Goal: Task Accomplishment & Management: Manage account settings

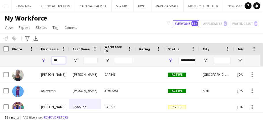
click at [62, 62] on input "***" at bounding box center [58, 60] width 14 height 7
type input "*"
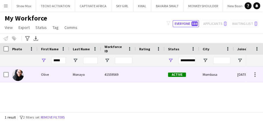
click at [87, 74] on div "Monayo" at bounding box center [85, 74] width 32 height 16
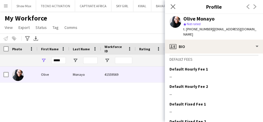
scroll to position [271, 0]
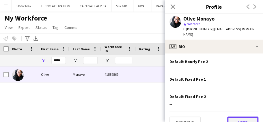
click at [231, 116] on button "Next" at bounding box center [242, 122] width 31 height 12
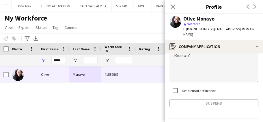
scroll to position [85, 0]
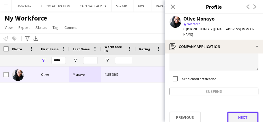
click at [231, 112] on button "Next" at bounding box center [242, 118] width 31 height 12
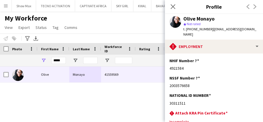
scroll to position [53, 0]
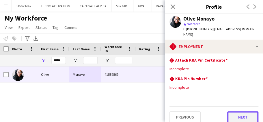
click at [229, 112] on button "Next" at bounding box center [242, 117] width 31 height 12
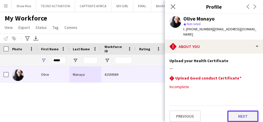
click at [232, 110] on button "Next" at bounding box center [242, 116] width 31 height 12
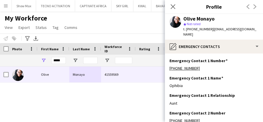
scroll to position [68, 0]
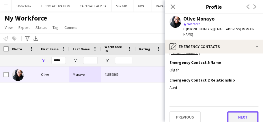
click at [228, 113] on button "Next" at bounding box center [242, 117] width 31 height 12
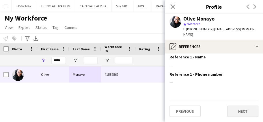
scroll to position [0, 0]
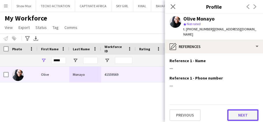
click at [231, 110] on button "Next" at bounding box center [242, 115] width 31 height 12
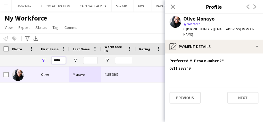
click at [62, 61] on input "*****" at bounding box center [58, 60] width 14 height 7
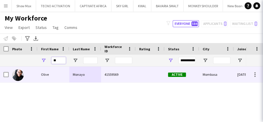
type input "*"
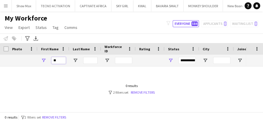
type input "*"
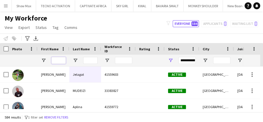
click at [55, 60] on input "First Name Filter Input" at bounding box center [58, 60] width 14 height 7
click at [90, 60] on input "Last Name Filter Input" at bounding box center [90, 60] width 14 height 7
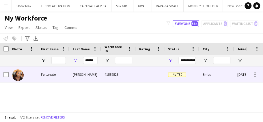
click at [78, 73] on div "[PERSON_NAME]" at bounding box center [85, 74] width 32 height 16
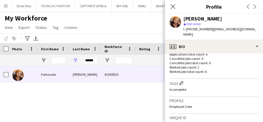
scroll to position [271, 0]
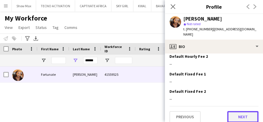
click at [230, 111] on button "Next" at bounding box center [242, 117] width 31 height 12
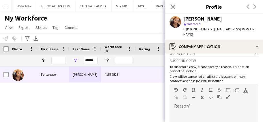
scroll to position [71, 0]
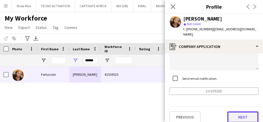
click at [233, 112] on button "Next" at bounding box center [242, 117] width 31 height 12
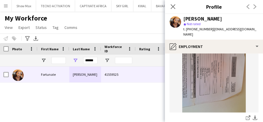
scroll to position [139, 0]
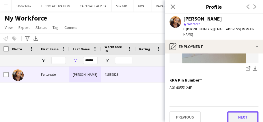
click at [231, 111] on button "Next" at bounding box center [242, 117] width 31 height 12
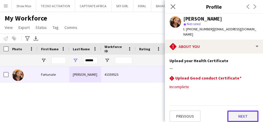
click at [232, 114] on button "Next" at bounding box center [242, 116] width 31 height 12
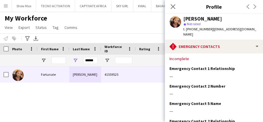
scroll to position [70, 0]
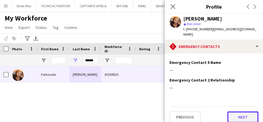
click at [227, 111] on button "Next" at bounding box center [242, 117] width 31 height 12
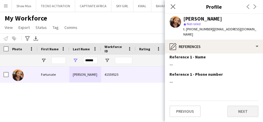
scroll to position [0, 0]
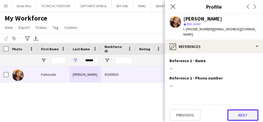
click at [233, 110] on button "Next" at bounding box center [242, 115] width 31 height 12
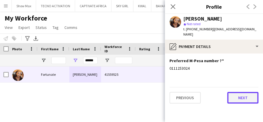
click at [232, 92] on button "Next" at bounding box center [242, 98] width 31 height 12
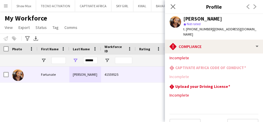
scroll to position [38, 0]
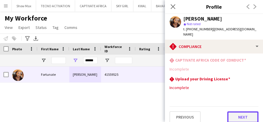
click at [227, 111] on button "Next" at bounding box center [242, 117] width 31 height 12
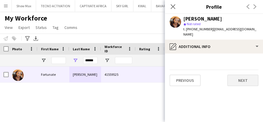
scroll to position [0, 0]
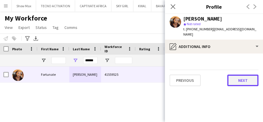
click at [232, 75] on button "Next" at bounding box center [242, 81] width 31 height 12
click at [234, 75] on button "Next" at bounding box center [242, 81] width 31 height 12
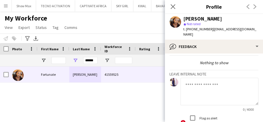
scroll to position [64, 0]
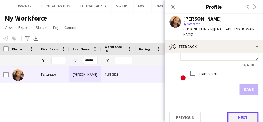
click at [228, 112] on button "Next" at bounding box center [242, 118] width 31 height 12
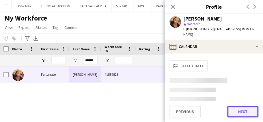
click at [233, 110] on button "Next" at bounding box center [242, 112] width 31 height 12
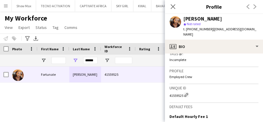
scroll to position [271, 0]
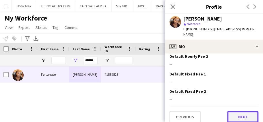
click at [232, 111] on button "Next" at bounding box center [242, 117] width 31 height 12
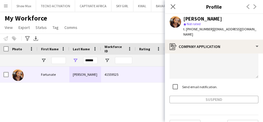
scroll to position [71, 0]
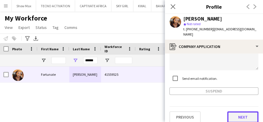
click at [232, 114] on button "Next" at bounding box center [242, 117] width 31 height 12
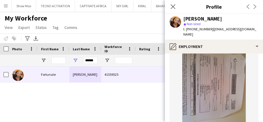
scroll to position [139, 0]
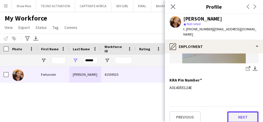
click at [230, 111] on button "Next" at bounding box center [242, 117] width 31 height 12
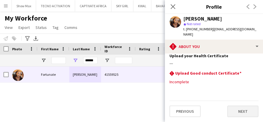
scroll to position [0, 0]
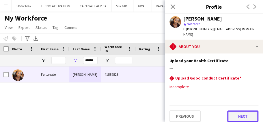
click at [231, 110] on button "Next" at bounding box center [242, 116] width 31 height 12
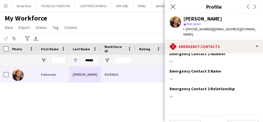
scroll to position [70, 0]
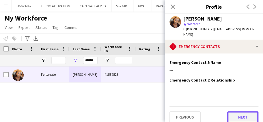
click at [232, 113] on button "Next" at bounding box center [242, 117] width 31 height 12
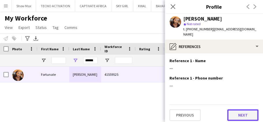
click at [231, 110] on button "Next" at bounding box center [242, 115] width 31 height 12
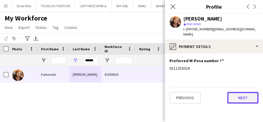
click at [234, 92] on button "Next" at bounding box center [242, 98] width 31 height 12
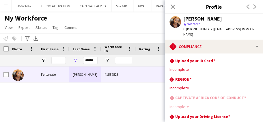
scroll to position [38, 0]
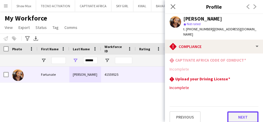
click at [229, 113] on button "Next" at bounding box center [242, 117] width 31 height 12
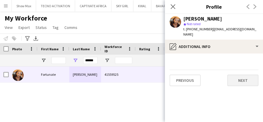
scroll to position [0, 0]
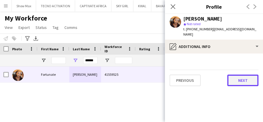
click at [234, 75] on button "Next" at bounding box center [242, 81] width 31 height 12
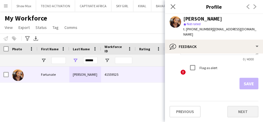
scroll to position [64, 0]
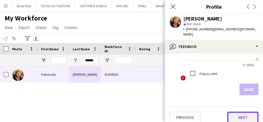
click at [230, 112] on button "Next" at bounding box center [242, 118] width 31 height 12
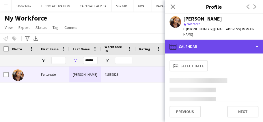
click at [172, 43] on icon "calendar-full" at bounding box center [173, 46] width 7 height 7
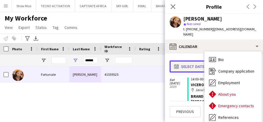
click at [176, 64] on app-icon "calendar-full" at bounding box center [177, 66] width 7 height 5
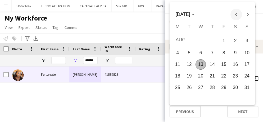
click at [236, 15] on span "Previous month" at bounding box center [236, 15] width 12 height 12
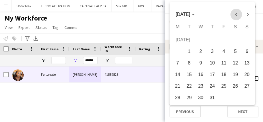
click at [235, 14] on span "Previous month" at bounding box center [236, 15] width 12 height 12
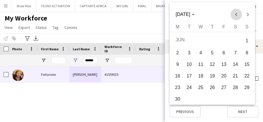
click at [235, 14] on span "Previous month" at bounding box center [236, 15] width 12 height 12
click at [214, 40] on span "1" at bounding box center [212, 41] width 10 height 12
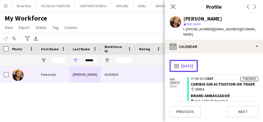
scroll to position [0, 0]
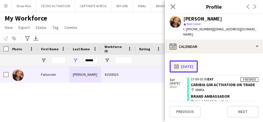
click at [177, 64] on app-icon "calendar-full" at bounding box center [177, 66] width 7 height 5
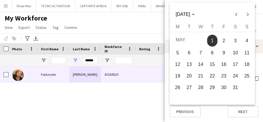
click at [214, 40] on span "1" at bounding box center [212, 41] width 10 height 12
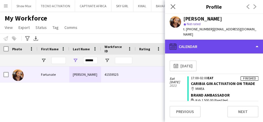
click at [172, 43] on icon at bounding box center [173, 46] width 7 height 6
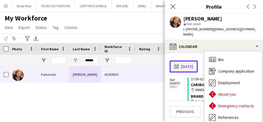
click at [187, 61] on button "calendar-full [DATE]" at bounding box center [184, 66] width 28 height 12
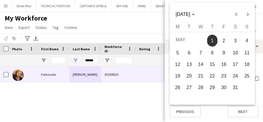
click at [224, 40] on span "2" at bounding box center [224, 41] width 10 height 12
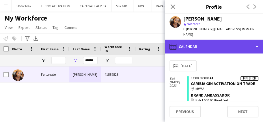
click at [175, 47] on icon at bounding box center [175, 47] width 1 height 0
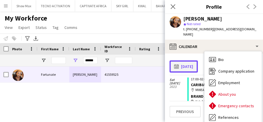
click at [177, 64] on app-icon "calendar-full" at bounding box center [177, 66] width 7 height 5
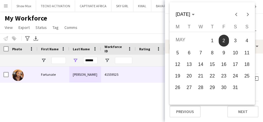
click at [95, 60] on div at bounding box center [131, 61] width 263 height 122
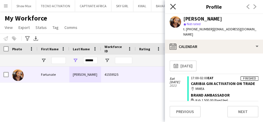
click at [174, 6] on icon at bounding box center [172, 6] width 5 height 5
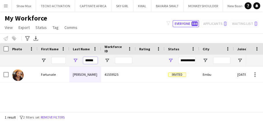
click at [95, 60] on input "******" at bounding box center [90, 60] width 14 height 7
type input "*"
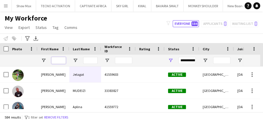
click at [58, 62] on input "First Name Filter Input" at bounding box center [58, 60] width 14 height 7
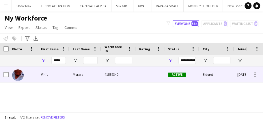
click at [81, 75] on div "Morara" at bounding box center [85, 74] width 32 height 16
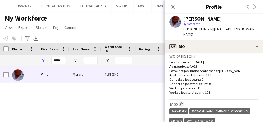
scroll to position [284, 0]
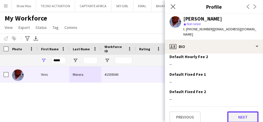
click at [227, 111] on button "Next" at bounding box center [242, 117] width 31 height 12
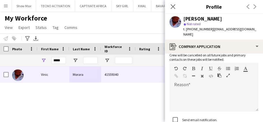
scroll to position [85, 0]
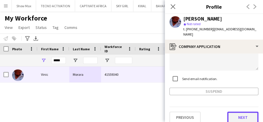
click at [230, 112] on button "Next" at bounding box center [242, 118] width 31 height 12
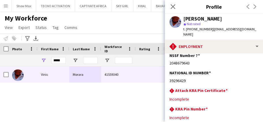
scroll to position [53, 0]
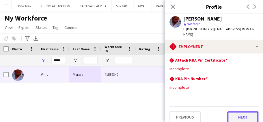
click at [232, 114] on button "Next" at bounding box center [242, 117] width 31 height 12
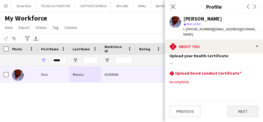
scroll to position [0, 0]
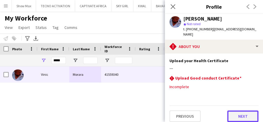
click at [231, 110] on button "Next" at bounding box center [242, 116] width 31 height 12
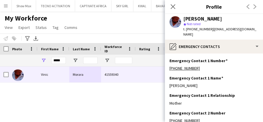
scroll to position [68, 0]
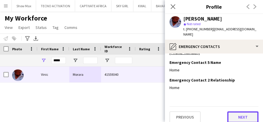
click at [227, 112] on button "Next" at bounding box center [242, 117] width 31 height 12
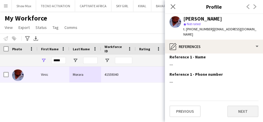
scroll to position [0, 0]
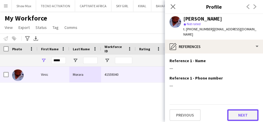
click at [233, 109] on button "Next" at bounding box center [242, 115] width 31 height 12
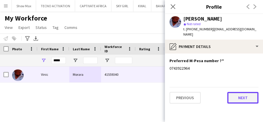
click at [232, 92] on button "Next" at bounding box center [242, 98] width 31 height 12
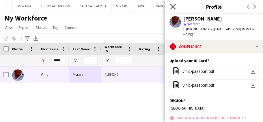
click at [174, 6] on icon at bounding box center [172, 6] width 5 height 5
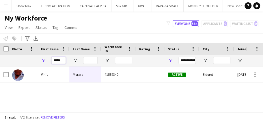
click at [62, 60] on input "*****" at bounding box center [58, 60] width 14 height 7
type input "*"
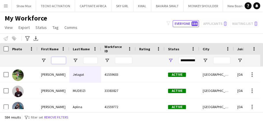
click at [57, 58] on input "First Name Filter Input" at bounding box center [58, 60] width 14 height 7
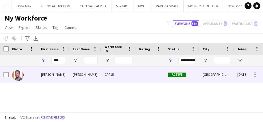
click at [68, 72] on div "[PERSON_NAME]" at bounding box center [54, 74] width 32 height 16
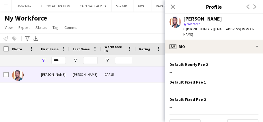
scroll to position [275, 0]
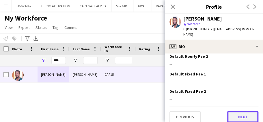
click at [229, 111] on button "Next" at bounding box center [242, 117] width 31 height 12
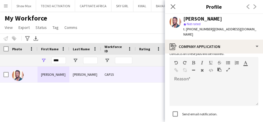
scroll to position [85, 0]
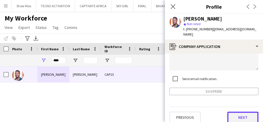
click at [231, 112] on button "Next" at bounding box center [242, 118] width 31 height 12
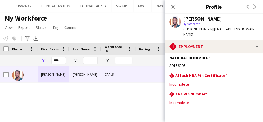
scroll to position [53, 0]
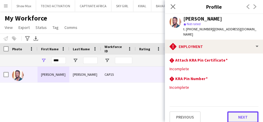
click at [230, 111] on button "Next" at bounding box center [242, 117] width 31 height 12
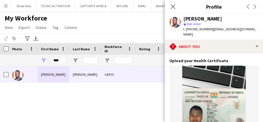
scroll to position [88, 0]
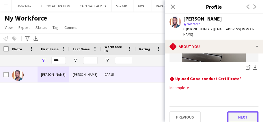
click at [229, 111] on button "Next" at bounding box center [242, 117] width 31 height 12
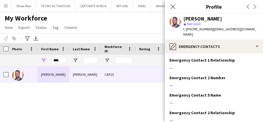
scroll to position [68, 0]
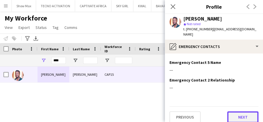
click at [229, 111] on button "Next" at bounding box center [242, 117] width 31 height 12
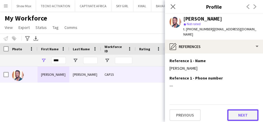
click at [232, 109] on button "Next" at bounding box center [242, 115] width 31 height 12
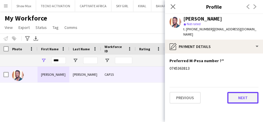
click at [232, 92] on button "Next" at bounding box center [242, 98] width 31 height 12
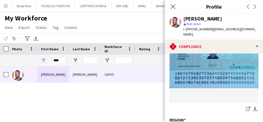
scroll to position [222, 0]
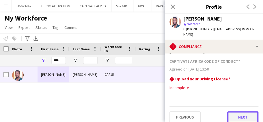
click at [229, 111] on button "Next" at bounding box center [242, 117] width 31 height 12
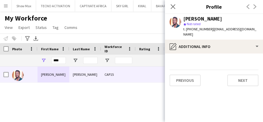
scroll to position [0, 0]
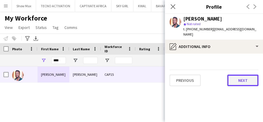
click at [229, 76] on button "Next" at bounding box center [242, 81] width 31 height 12
click at [231, 75] on button "Next" at bounding box center [242, 81] width 31 height 12
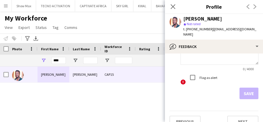
scroll to position [64, 0]
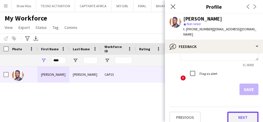
click at [233, 112] on button "Next" at bounding box center [242, 118] width 31 height 12
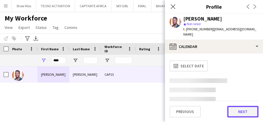
click at [233, 109] on button "Next" at bounding box center [242, 112] width 31 height 12
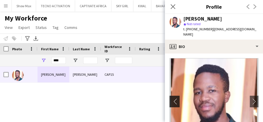
click at [174, 98] on app-icon "chevron-left" at bounding box center [174, 101] width 9 height 6
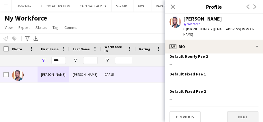
scroll to position [274, 0]
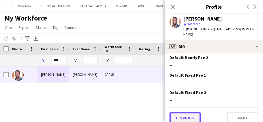
click at [180, 112] on button "Previous" at bounding box center [185, 118] width 31 height 12
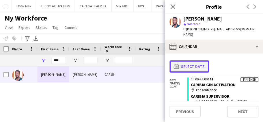
click at [175, 64] on app-icon "calendar-full" at bounding box center [177, 66] width 7 height 5
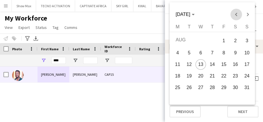
click at [235, 14] on span "Previous month" at bounding box center [236, 15] width 12 height 12
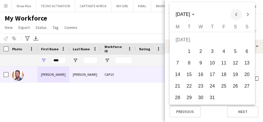
click at [235, 14] on span "Previous month" at bounding box center [236, 15] width 12 height 12
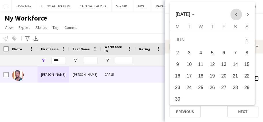
click at [235, 14] on span "Previous month" at bounding box center [236, 15] width 12 height 12
click at [246, 77] on span "25" at bounding box center [247, 76] width 10 height 10
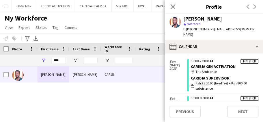
scroll to position [18, 0]
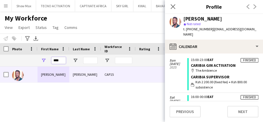
click at [62, 61] on input "****" at bounding box center [58, 60] width 14 height 7
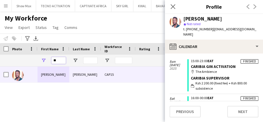
type input "*"
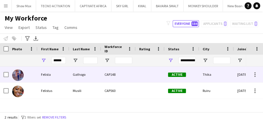
click at [79, 75] on div "Gathogo" at bounding box center [85, 74] width 32 height 16
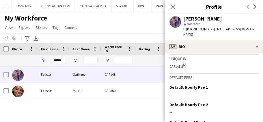
scroll to position [275, 0]
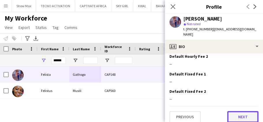
click at [231, 111] on button "Next" at bounding box center [242, 117] width 31 height 12
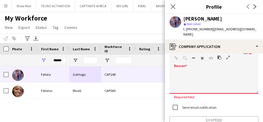
scroll to position [90, 0]
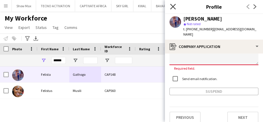
click at [172, 5] on icon "Close pop-in" at bounding box center [172, 6] width 5 height 5
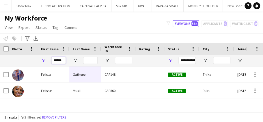
click at [62, 60] on input "******" at bounding box center [58, 60] width 14 height 7
type input "*"
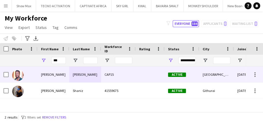
click at [60, 75] on div "[PERSON_NAME]" at bounding box center [54, 74] width 32 height 16
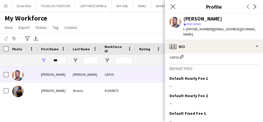
scroll to position [275, 0]
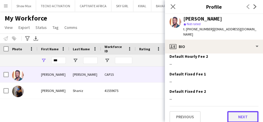
click at [230, 111] on button "Next" at bounding box center [242, 117] width 31 height 12
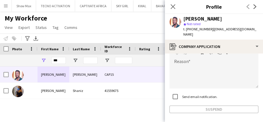
scroll to position [85, 0]
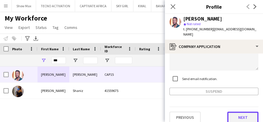
click at [229, 112] on button "Next" at bounding box center [242, 118] width 31 height 12
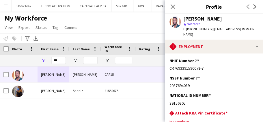
scroll to position [53, 0]
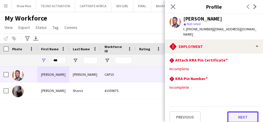
click at [233, 111] on button "Next" at bounding box center [242, 117] width 31 height 12
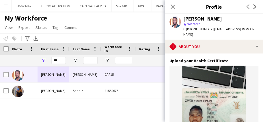
scroll to position [88, 0]
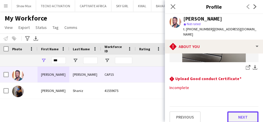
click at [232, 111] on button "Next" at bounding box center [242, 117] width 31 height 12
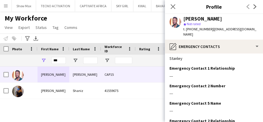
scroll to position [68, 0]
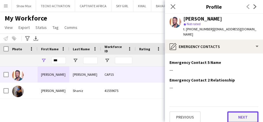
click at [229, 111] on button "Next" at bounding box center [242, 117] width 31 height 12
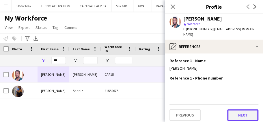
click at [233, 112] on button "Next" at bounding box center [242, 115] width 31 height 12
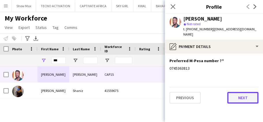
click at [235, 92] on button "Next" at bounding box center [242, 98] width 31 height 12
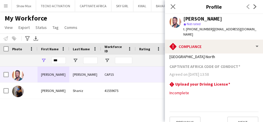
scroll to position [222, 0]
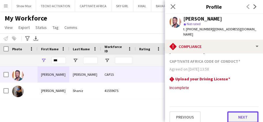
click at [231, 112] on button "Next" at bounding box center [242, 117] width 31 height 12
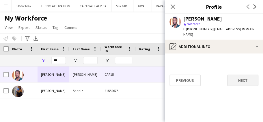
scroll to position [0, 0]
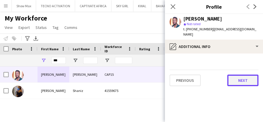
click at [233, 75] on button "Next" at bounding box center [242, 81] width 31 height 12
click at [232, 75] on button "Next" at bounding box center [242, 81] width 31 height 12
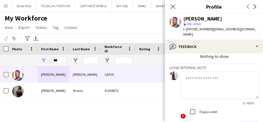
scroll to position [64, 0]
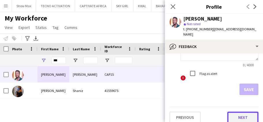
click at [231, 112] on button "Next" at bounding box center [242, 118] width 31 height 12
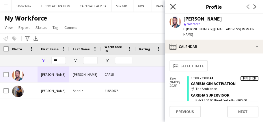
click at [173, 8] on icon "Close pop-in" at bounding box center [172, 6] width 5 height 5
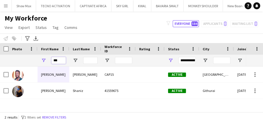
click at [62, 62] on input "***" at bounding box center [58, 60] width 14 height 7
type input "*"
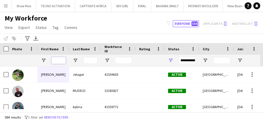
click at [59, 62] on input "First Name Filter Input" at bounding box center [58, 60] width 14 height 7
click at [55, 59] on input "First Name Filter Input" at bounding box center [58, 60] width 14 height 7
type input "*"
click at [88, 60] on input "Last Name Filter Input" at bounding box center [90, 60] width 14 height 7
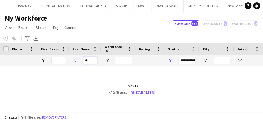
type input "*"
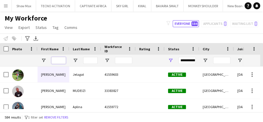
click at [56, 58] on input "First Name Filter Input" at bounding box center [58, 60] width 14 height 7
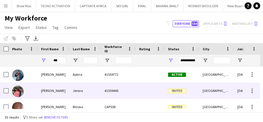
click at [88, 87] on div "Jerono" at bounding box center [85, 91] width 32 height 16
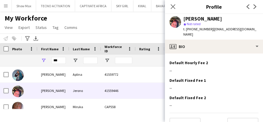
scroll to position [275, 0]
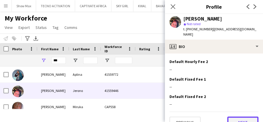
click at [228, 116] on button "Next" at bounding box center [242, 122] width 31 height 12
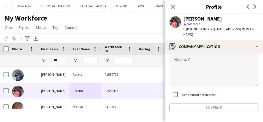
scroll to position [71, 0]
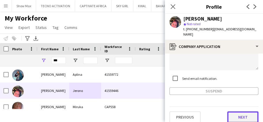
click at [228, 111] on button "Next" at bounding box center [242, 117] width 31 height 12
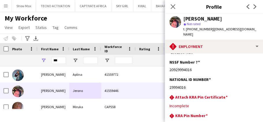
scroll to position [53, 0]
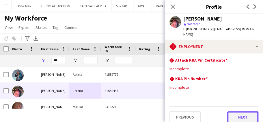
click at [228, 111] on button "Next" at bounding box center [242, 117] width 31 height 12
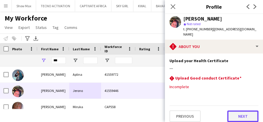
click at [234, 112] on button "Next" at bounding box center [242, 116] width 31 height 12
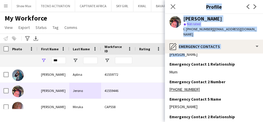
scroll to position [68, 0]
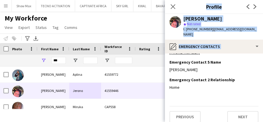
drag, startPoint x: 260, startPoint y: 81, endPoint x: 263, endPoint y: 126, distance: 44.9
click at [263, 122] on html "Menu Boards Boards Boards All jobs Status Workforce Workforce My Workforce Recr…" at bounding box center [131, 61] width 263 height 122
click at [230, 111] on button "Next" at bounding box center [242, 117] width 31 height 12
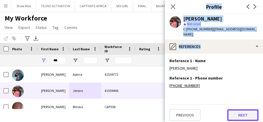
click at [235, 109] on button "Next" at bounding box center [242, 115] width 31 height 12
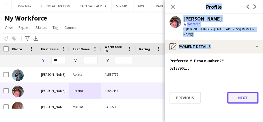
click at [231, 92] on button "Next" at bounding box center [242, 98] width 31 height 12
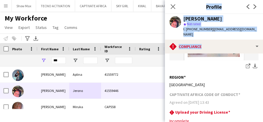
scroll to position [222, 0]
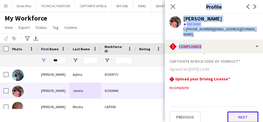
click at [231, 111] on button "Next" at bounding box center [242, 117] width 31 height 12
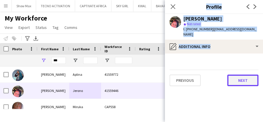
click at [234, 76] on button "Next" at bounding box center [242, 81] width 31 height 12
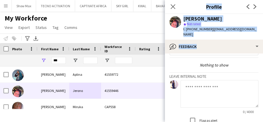
scroll to position [64, 0]
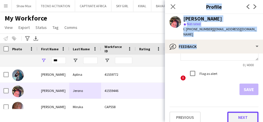
click at [228, 112] on button "Next" at bounding box center [242, 118] width 31 height 12
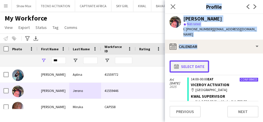
click at [176, 64] on app-icon "calendar-full" at bounding box center [177, 66] width 7 height 5
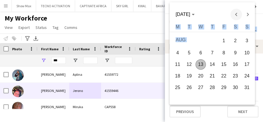
click at [235, 16] on span "Previous month" at bounding box center [236, 15] width 12 height 12
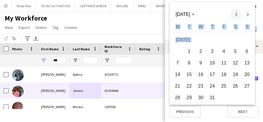
click at [235, 16] on span "Previous month" at bounding box center [236, 15] width 12 height 12
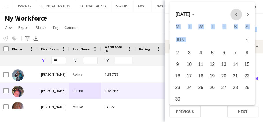
click at [235, 16] on span "Previous month" at bounding box center [236, 15] width 12 height 12
click at [237, 42] on span "3" at bounding box center [235, 41] width 10 height 12
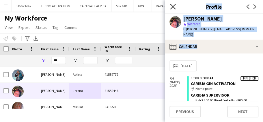
click at [173, 8] on icon at bounding box center [172, 6] width 5 height 5
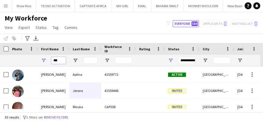
click at [63, 59] on input "***" at bounding box center [58, 60] width 14 height 7
type input "*"
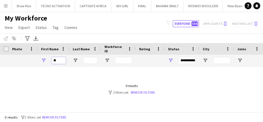
type input "*"
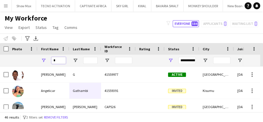
click at [58, 61] on input "*" at bounding box center [58, 60] width 14 height 7
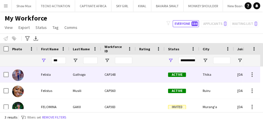
click at [114, 76] on div "CAP148" at bounding box center [118, 74] width 35 height 16
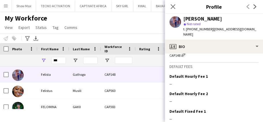
scroll to position [275, 0]
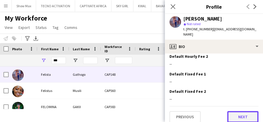
click at [233, 111] on button "Next" at bounding box center [242, 117] width 31 height 12
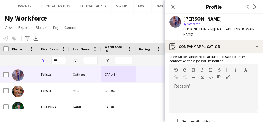
scroll to position [85, 0]
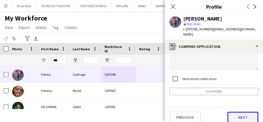
click at [233, 112] on button "Next" at bounding box center [242, 118] width 31 height 12
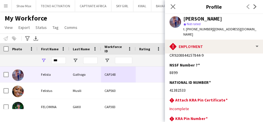
scroll to position [53, 0]
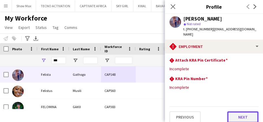
click at [229, 111] on button "Next" at bounding box center [242, 117] width 31 height 12
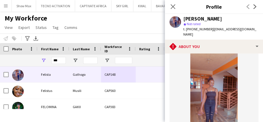
scroll to position [88, 0]
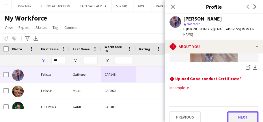
click at [232, 111] on button "Next" at bounding box center [242, 117] width 31 height 12
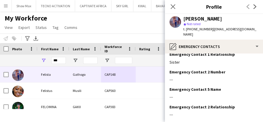
scroll to position [68, 0]
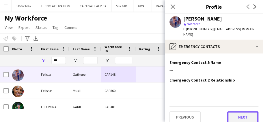
click at [230, 111] on button "Next" at bounding box center [242, 117] width 31 height 12
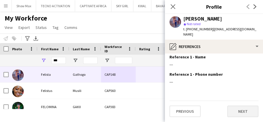
scroll to position [0, 0]
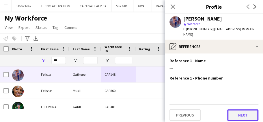
click at [233, 109] on button "Next" at bounding box center [242, 115] width 31 height 12
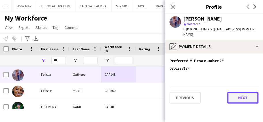
click at [236, 92] on button "Next" at bounding box center [242, 98] width 31 height 12
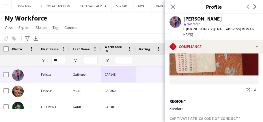
scroll to position [222, 0]
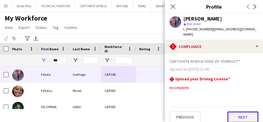
click at [231, 112] on button "Next" at bounding box center [242, 117] width 31 height 12
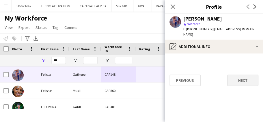
scroll to position [0, 0]
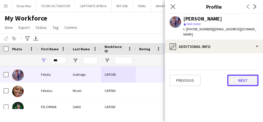
click at [233, 75] on button "Next" at bounding box center [242, 81] width 31 height 12
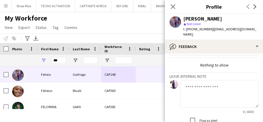
scroll to position [64, 0]
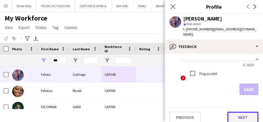
click at [231, 112] on button "Next" at bounding box center [242, 118] width 31 height 12
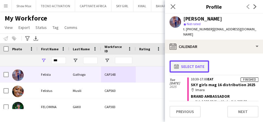
click at [176, 64] on app-icon "calendar-full" at bounding box center [177, 66] width 7 height 5
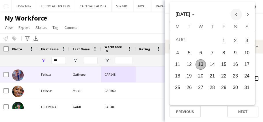
click at [236, 15] on span "Previous month" at bounding box center [236, 15] width 12 height 12
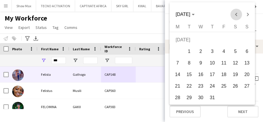
click at [236, 15] on span "Previous month" at bounding box center [236, 15] width 12 height 12
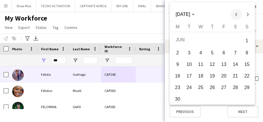
click at [236, 15] on span "Previous month" at bounding box center [236, 15] width 12 height 12
click at [233, 76] on span "24" at bounding box center [235, 76] width 10 height 10
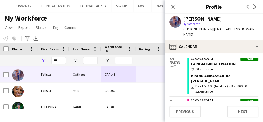
scroll to position [145, 0]
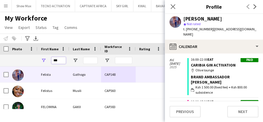
click at [62, 59] on input "***" at bounding box center [58, 60] width 14 height 7
type input "*"
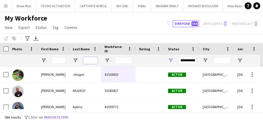
click at [87, 60] on input "Last Name Filter Input" at bounding box center [90, 60] width 14 height 7
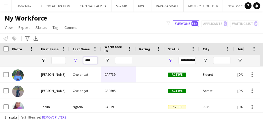
type input "****"
click at [90, 21] on div "My Workforce View Views Default view Captivate Compliance workforce per brand N…" at bounding box center [131, 24] width 263 height 20
